Goal: Task Accomplishment & Management: Use online tool/utility

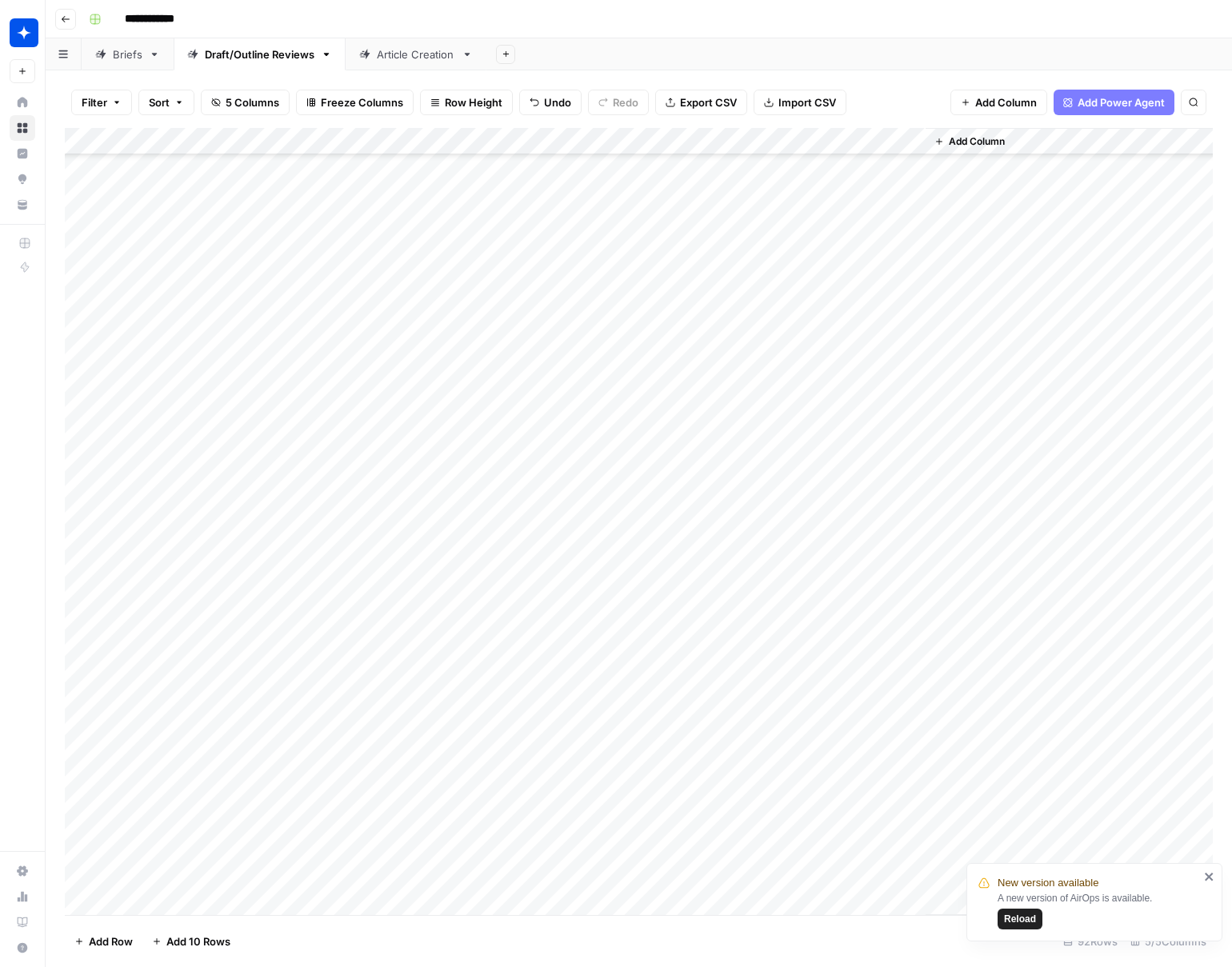
scroll to position [1766, 0]
click at [335, 874] on div "Add Column" at bounding box center [638, 521] width 1148 height 786
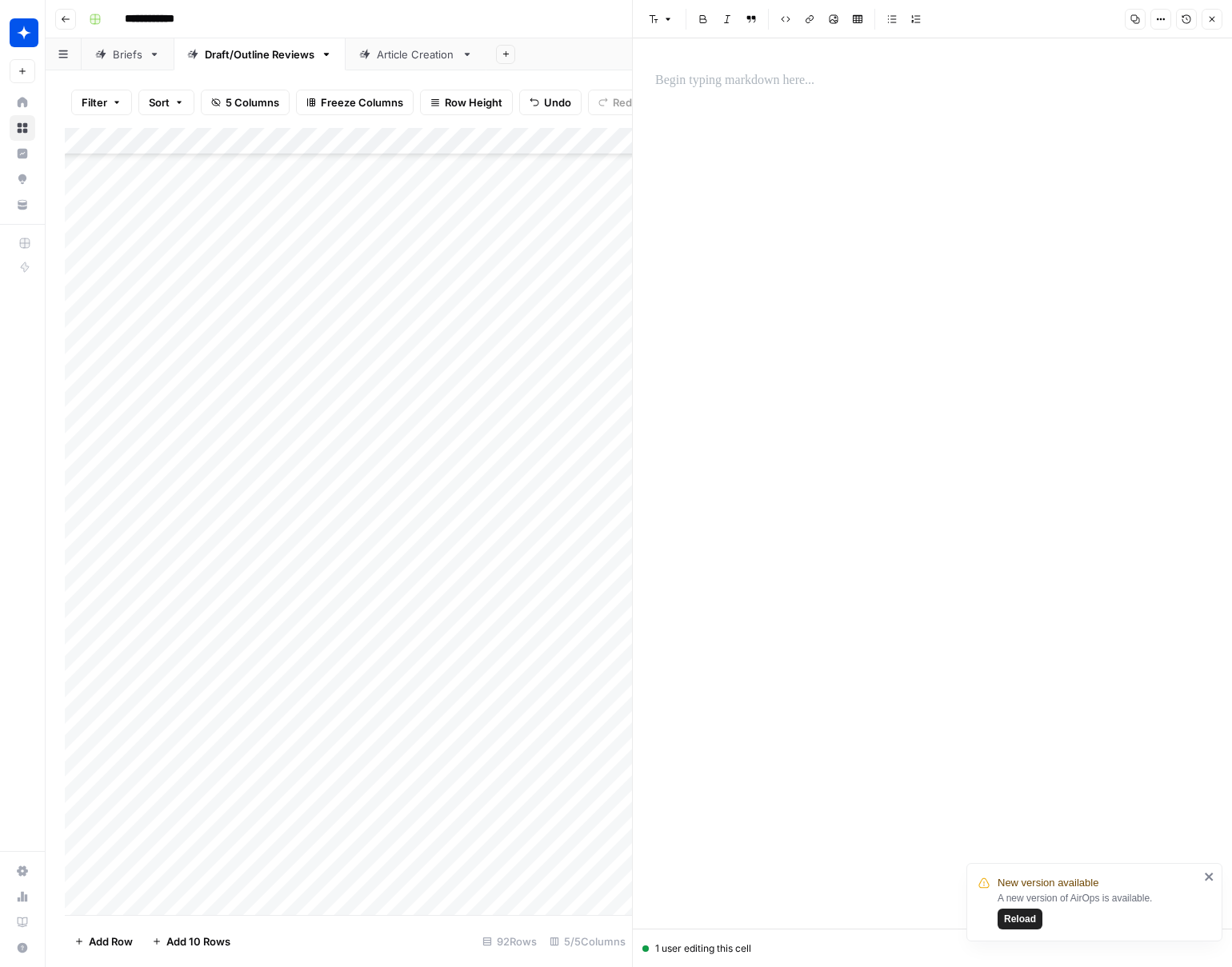
click at [1210, 19] on icon "button" at bounding box center [1211, 20] width 10 height 10
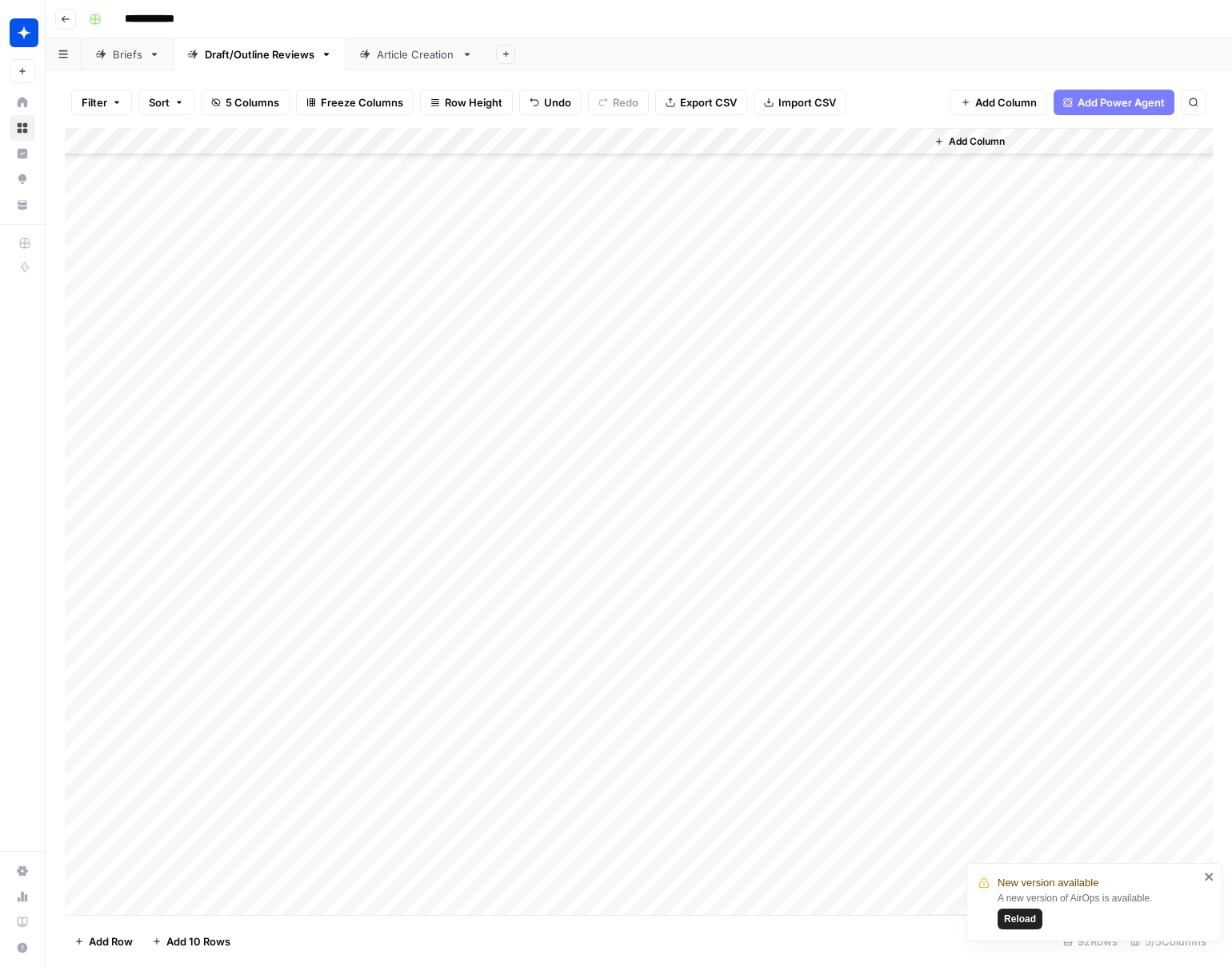
click at [621, 845] on div "Add Column" at bounding box center [638, 521] width 1148 height 786
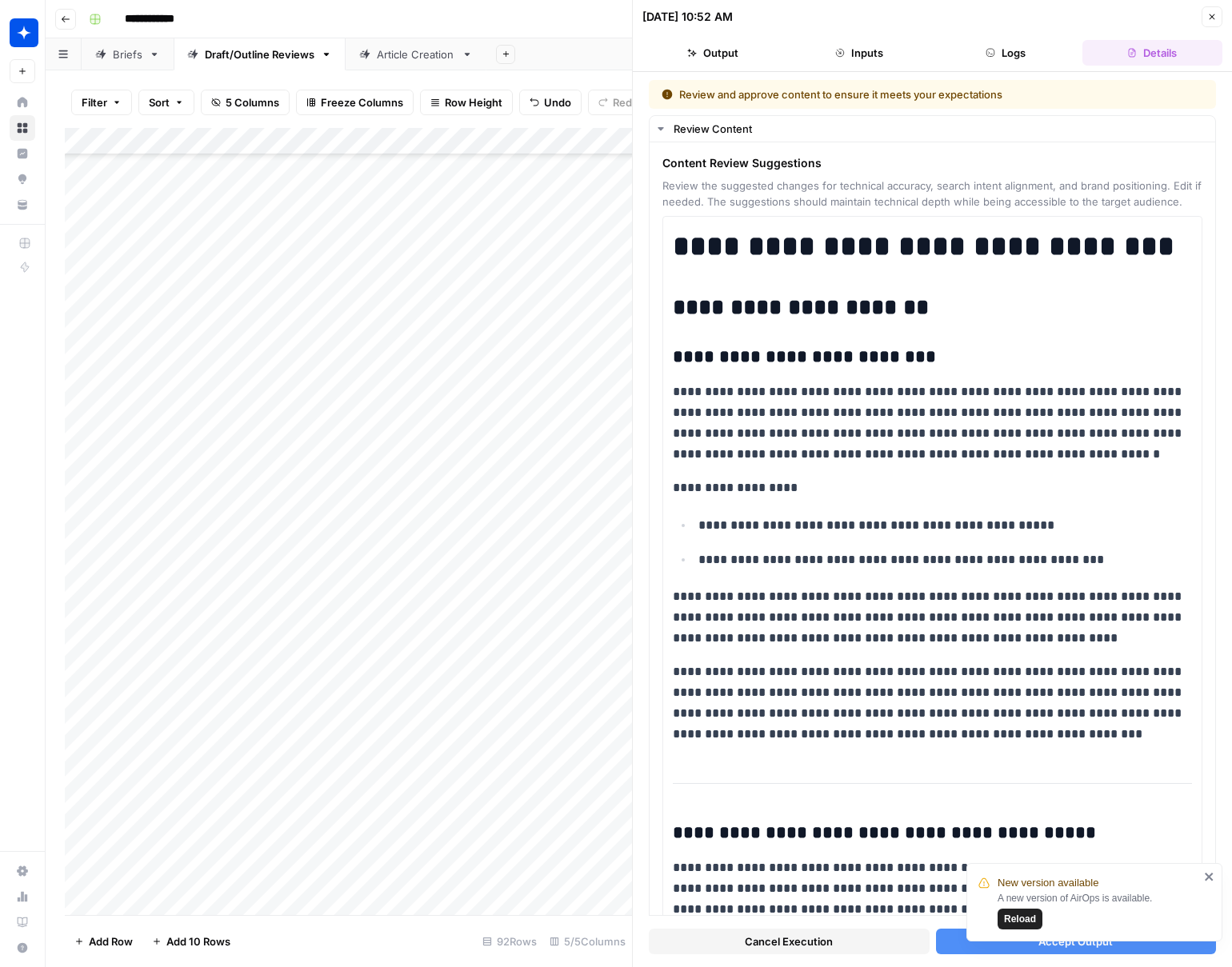
click at [1211, 878] on icon "close" at bounding box center [1209, 876] width 8 height 8
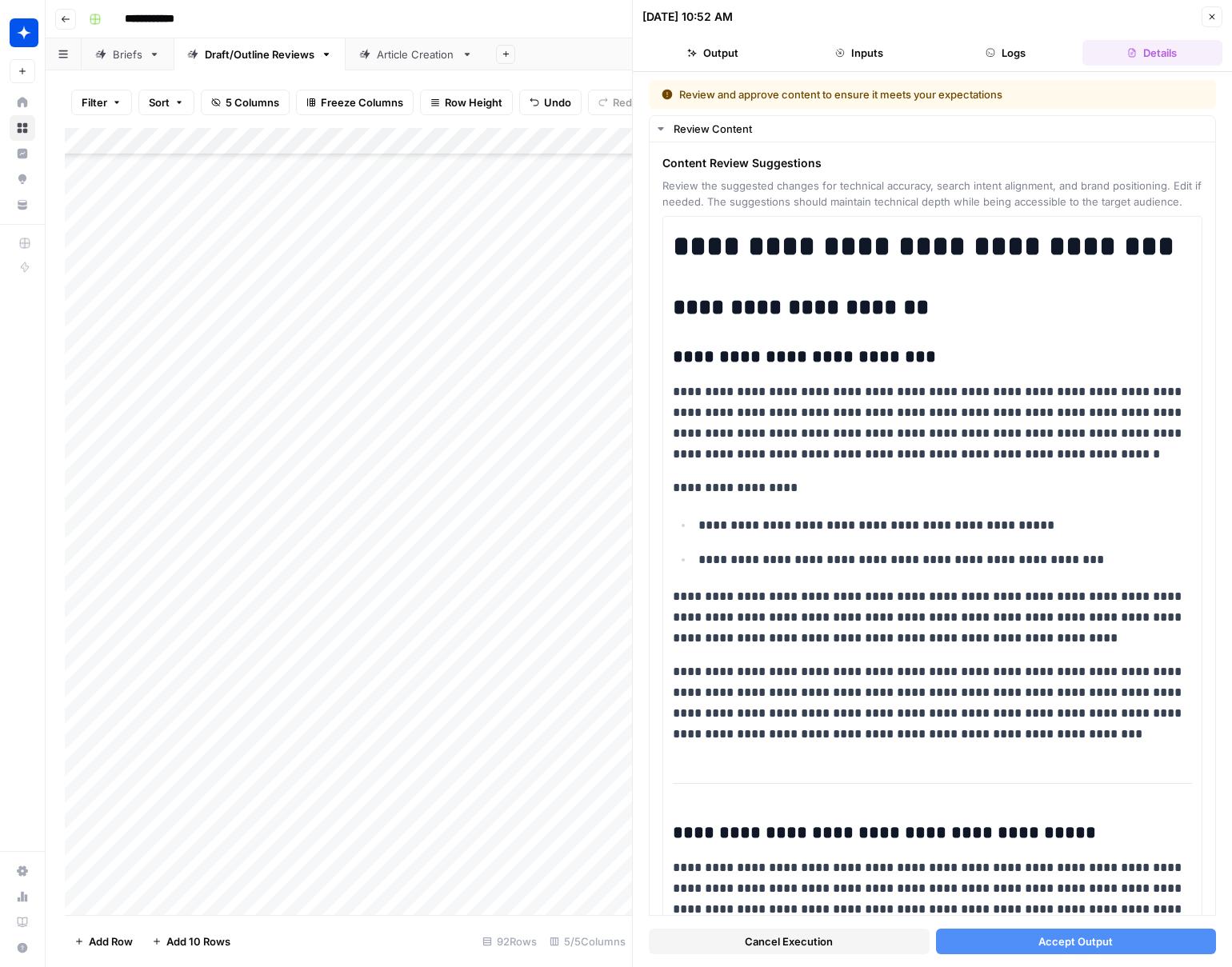
click at [1058, 943] on span "Accept Output" at bounding box center [1076, 941] width 74 height 16
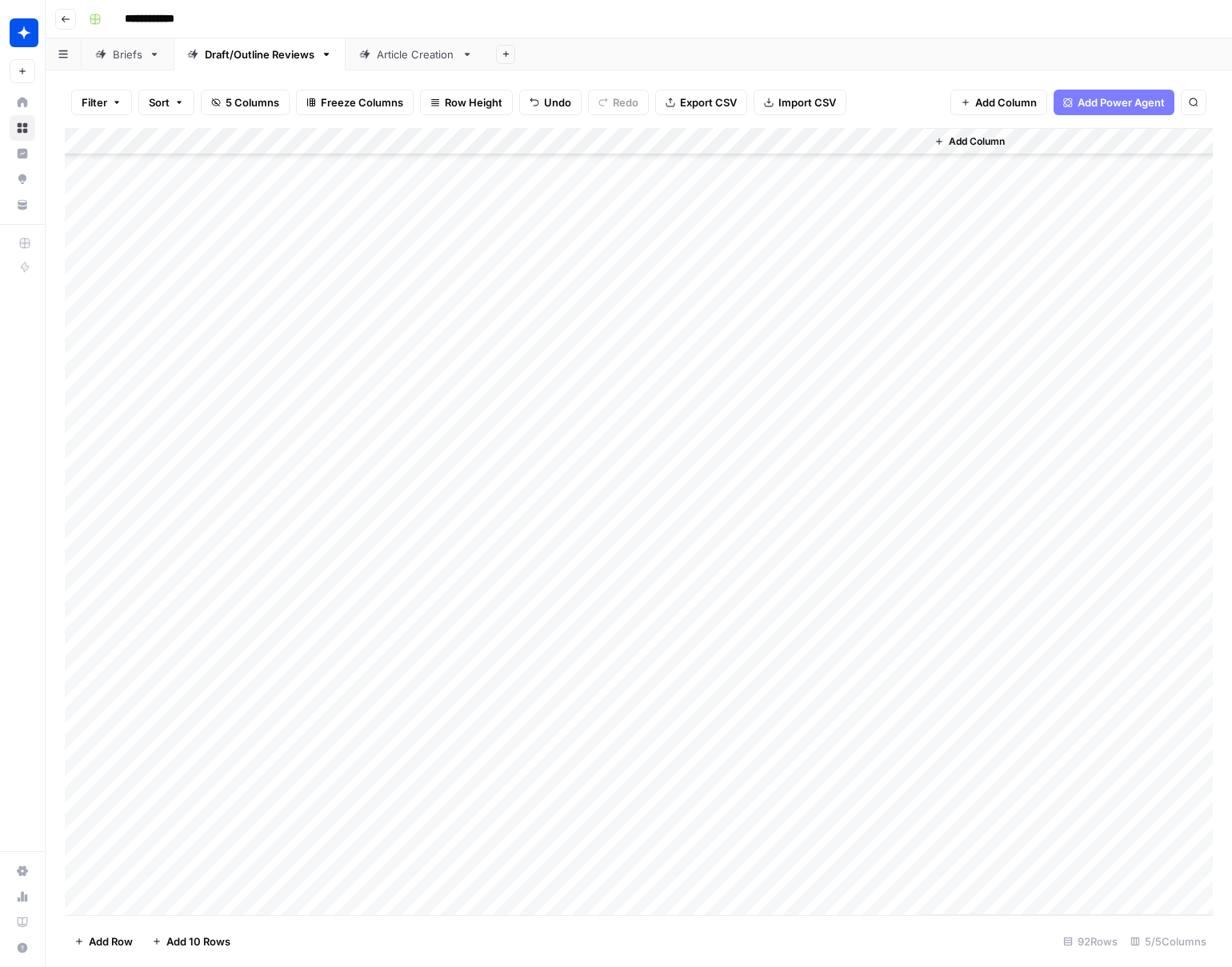
drag, startPoint x: 892, startPoint y: 860, endPoint x: 908, endPoint y: 859, distance: 16.0
click at [898, 860] on div "Add Column" at bounding box center [638, 521] width 1148 height 786
click at [911, 850] on div "Add Column" at bounding box center [638, 521] width 1148 height 786
